Goal: Check status: Check status

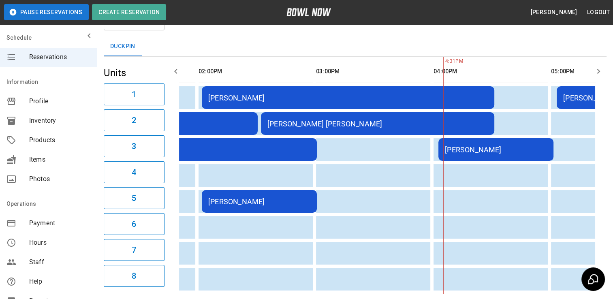
click at [339, 99] on div "[PERSON_NAME]" at bounding box center [347, 98] width 279 height 9
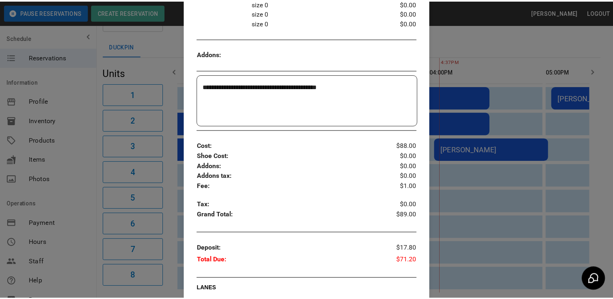
scroll to position [216, 0]
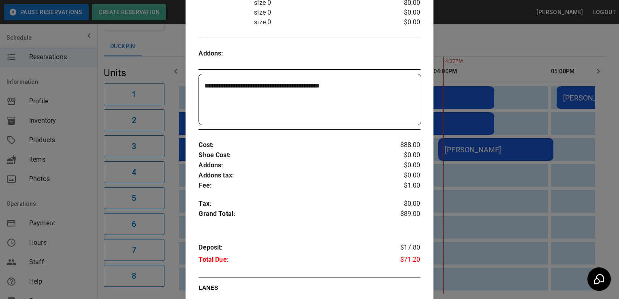
click at [533, 185] on div at bounding box center [309, 149] width 619 height 299
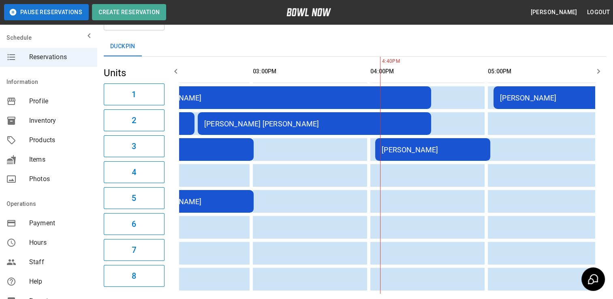
scroll to position [0, 485]
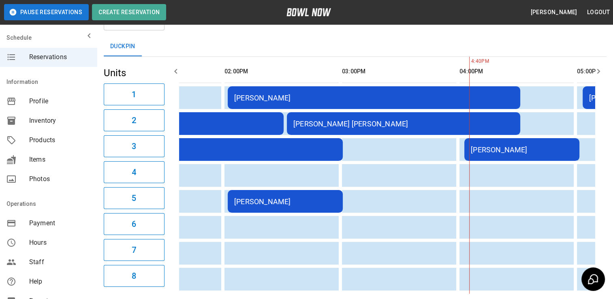
click at [402, 125] on div "[PERSON_NAME] [PERSON_NAME]" at bounding box center [403, 123] width 220 height 9
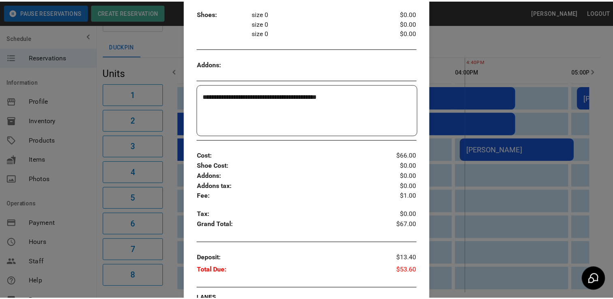
scroll to position [201, 0]
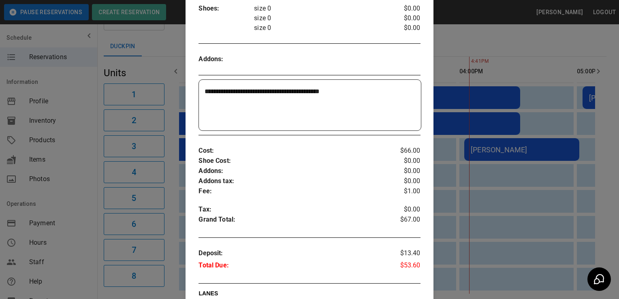
click at [543, 242] on div at bounding box center [309, 149] width 619 height 299
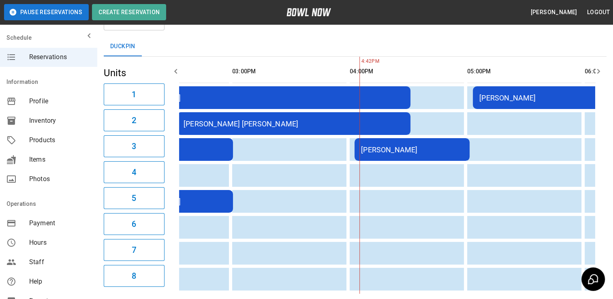
scroll to position [0, 582]
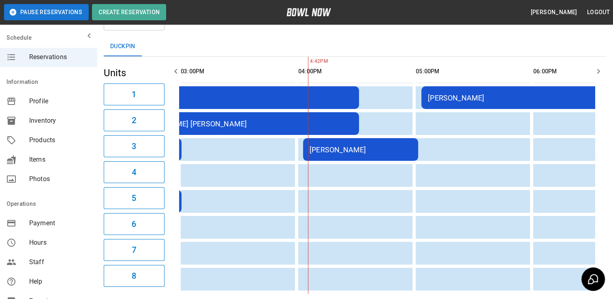
click at [340, 150] on div "[PERSON_NAME]" at bounding box center [360, 149] width 102 height 9
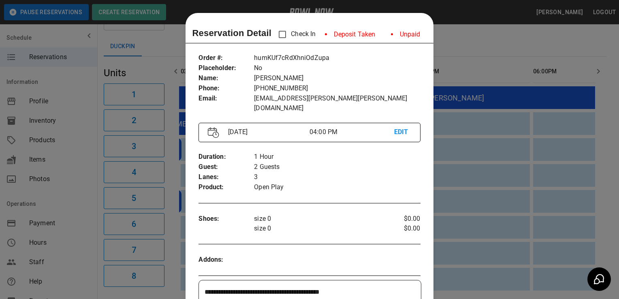
scroll to position [13, 0]
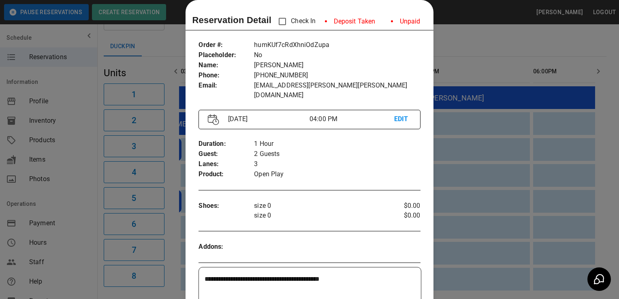
click at [539, 120] on div at bounding box center [309, 149] width 619 height 299
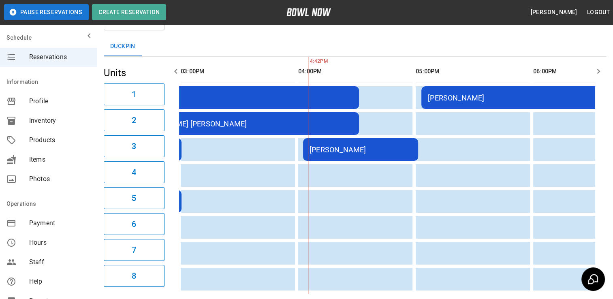
click at [390, 158] on td "[PERSON_NAME]" at bounding box center [360, 149] width 115 height 23
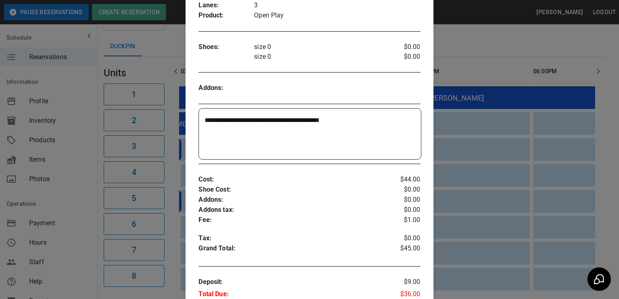
scroll to position [173, 0]
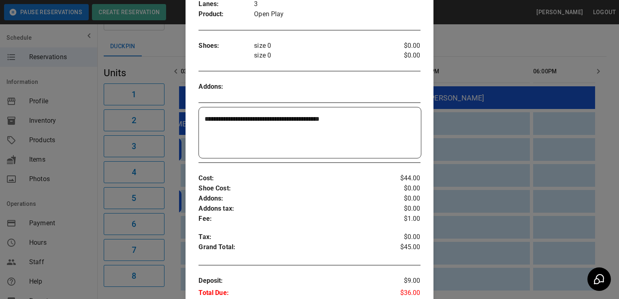
click at [509, 185] on div at bounding box center [309, 149] width 619 height 299
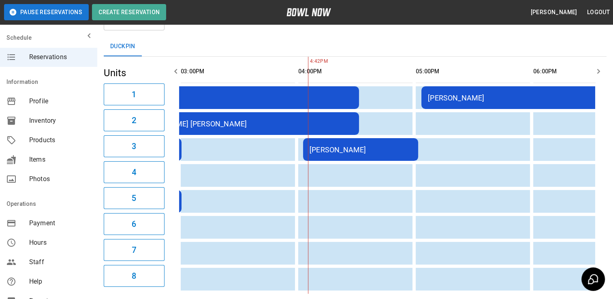
click at [483, 103] on td "[PERSON_NAME]" at bounding box center [537, 97] width 233 height 23
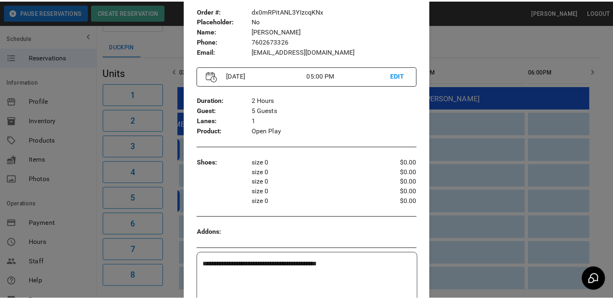
scroll to position [43, 0]
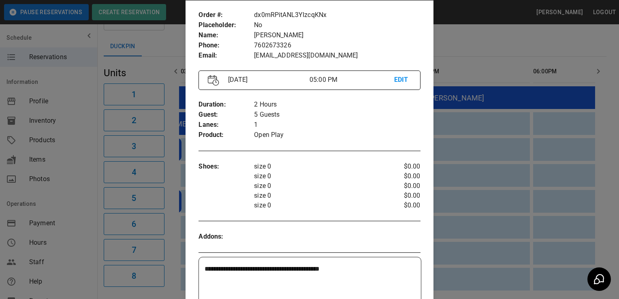
click at [565, 141] on div at bounding box center [309, 149] width 619 height 299
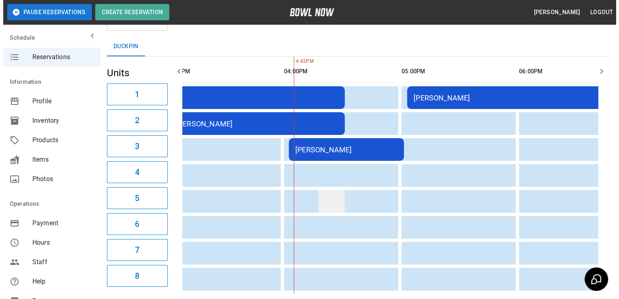
scroll to position [0, 549]
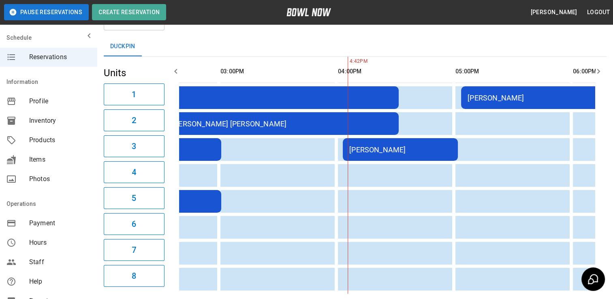
click at [506, 92] on td "[PERSON_NAME]" at bounding box center [577, 97] width 233 height 23
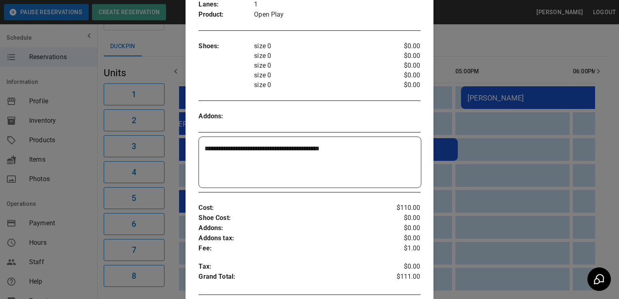
scroll to position [0, 0]
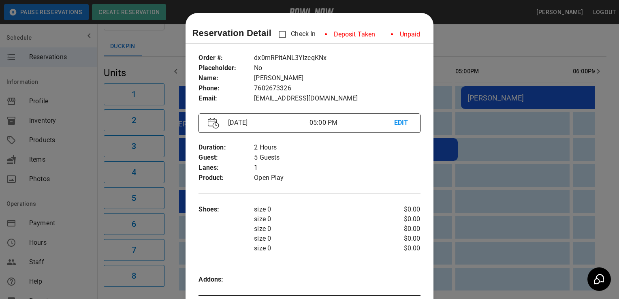
click at [548, 164] on div at bounding box center [309, 149] width 619 height 299
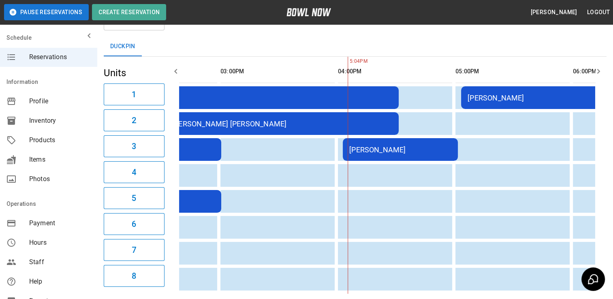
click at [544, 96] on div "[PERSON_NAME]" at bounding box center [577, 98] width 220 height 9
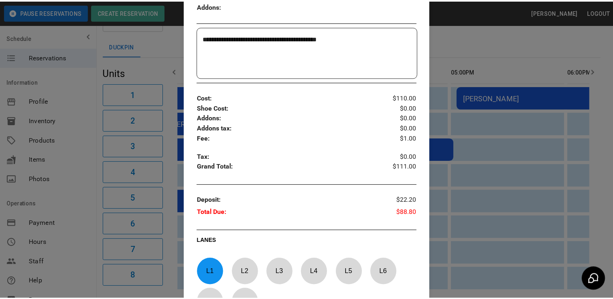
scroll to position [274, 0]
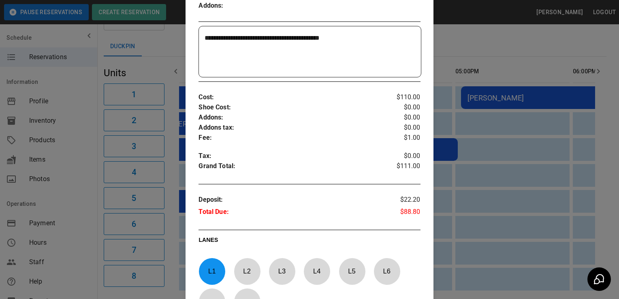
click at [584, 229] on div at bounding box center [309, 149] width 619 height 299
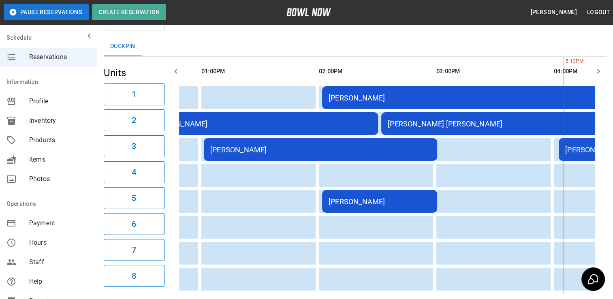
scroll to position [0, 347]
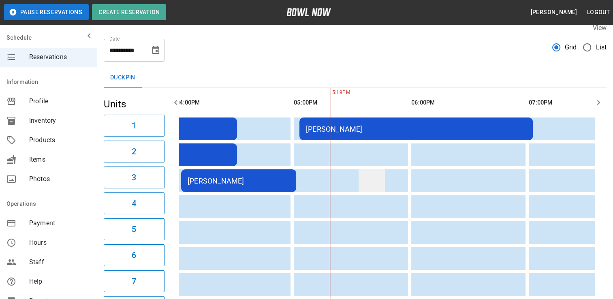
scroll to position [10, 0]
